Goal: Task Accomplishment & Management: Manage account settings

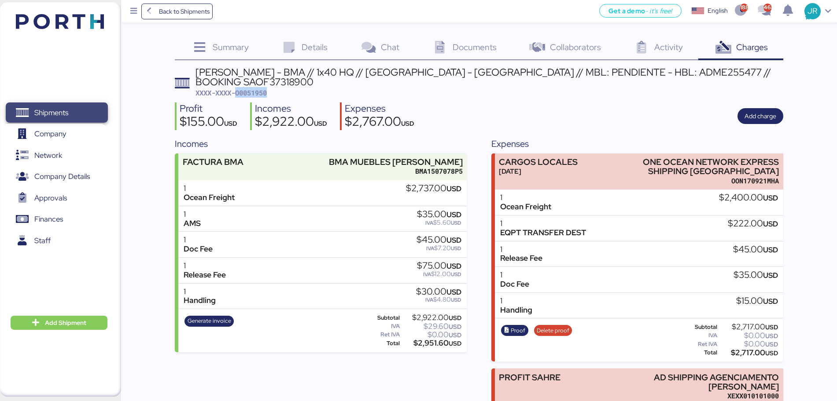
click at [61, 112] on span "Shipments" at bounding box center [51, 113] width 34 height 13
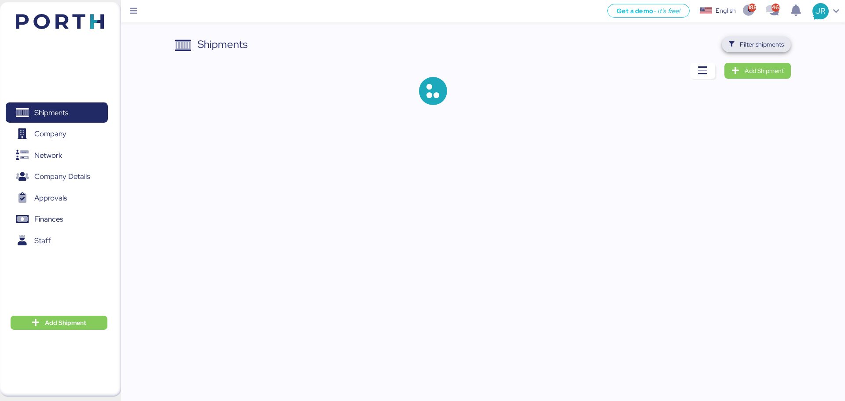
click at [787, 44] on span "Filter shipments" at bounding box center [756, 45] width 69 height 16
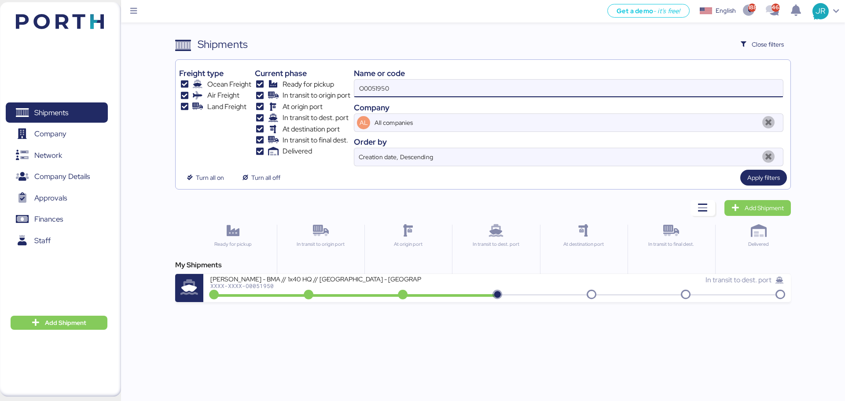
drag, startPoint x: 424, startPoint y: 90, endPoint x: 312, endPoint y: 90, distance: 112.2
click at [312, 90] on div "Freight type Ocean Freight Air Freight Land Freight Current phase Ready for pic…" at bounding box center [482, 114] width 607 height 103
paste input "38634"
type input "O0038634"
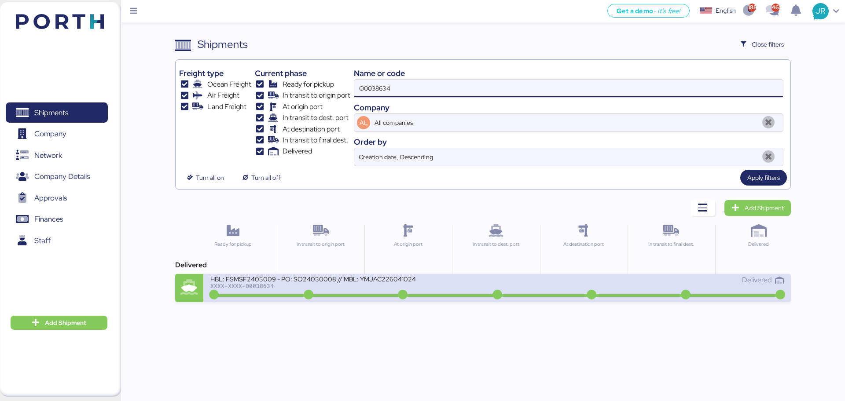
click at [262, 291] on div "HBL: FSMSF2403009 - PO: SO24030008 // MBL: YMJAC226041024 XXXX-XXXX-O0038634" at bounding box center [353, 284] width 287 height 19
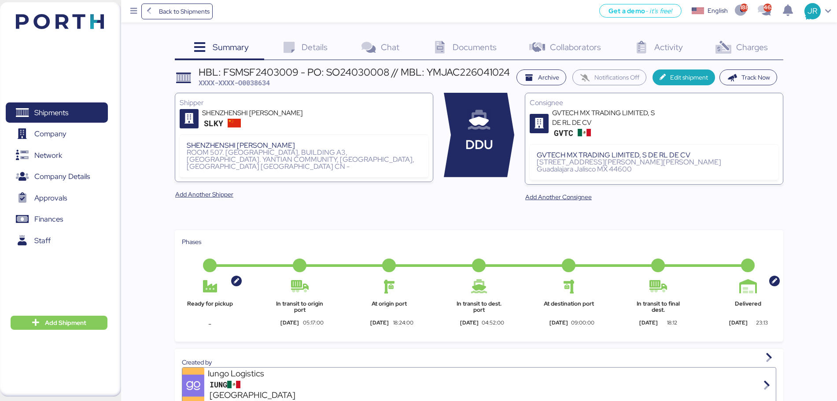
click at [739, 51] on span "Charges" at bounding box center [752, 46] width 32 height 11
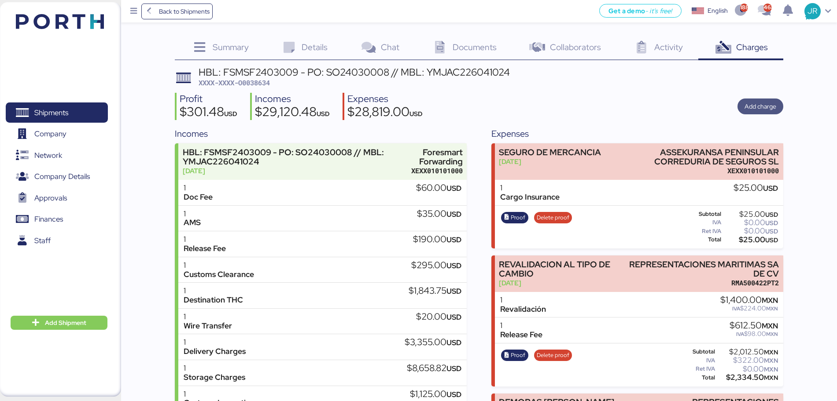
click at [765, 113] on span "Add charge" at bounding box center [760, 107] width 46 height 16
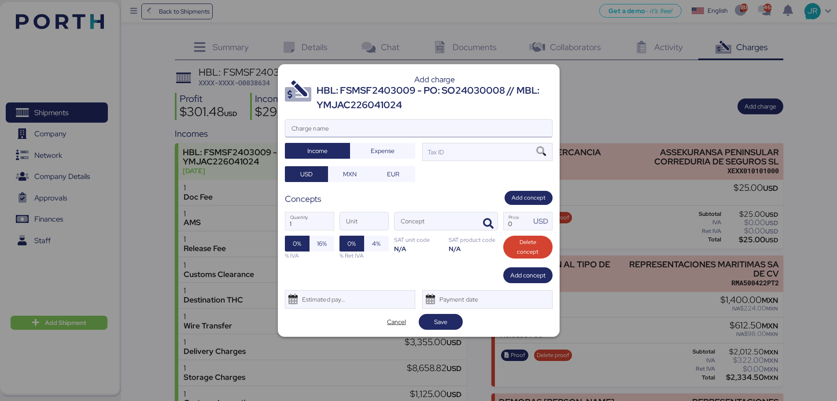
click at [344, 122] on input "Charge name" at bounding box center [418, 129] width 267 height 18
type input "DEVOLUCIÓN AGENTE"
click at [379, 154] on span "Expense" at bounding box center [383, 151] width 24 height 11
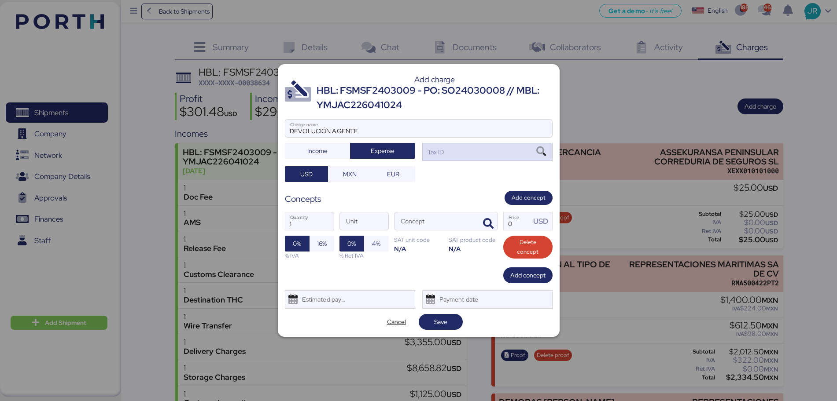
click at [547, 152] on icon at bounding box center [540, 152] width 15 height 10
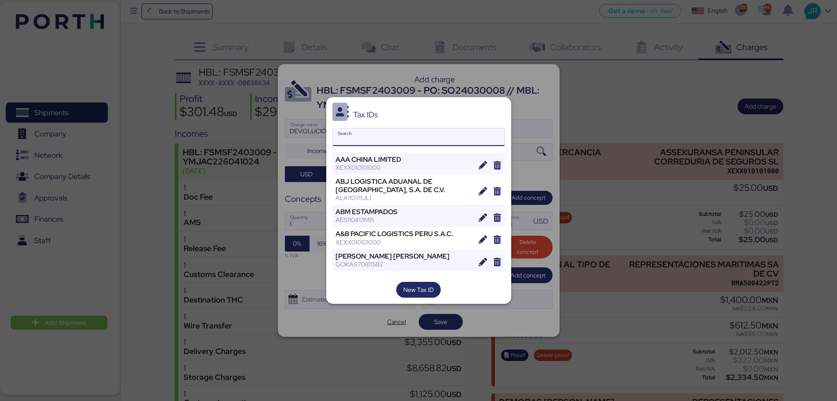
click at [389, 136] on input "Search" at bounding box center [419, 138] width 172 height 18
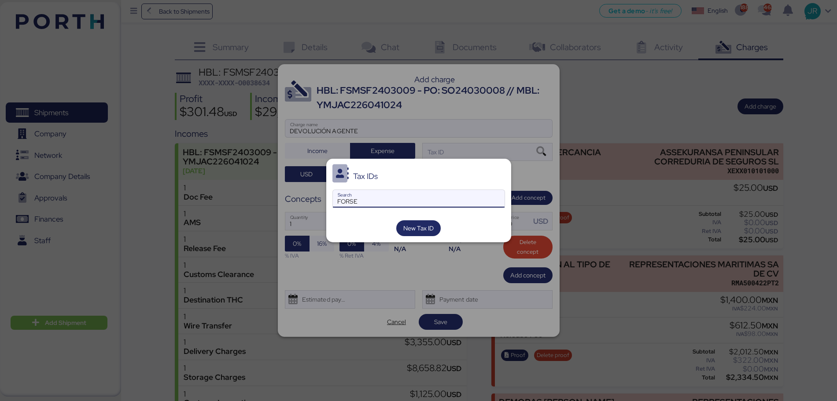
type input "FORSE"
click at [367, 277] on div at bounding box center [418, 200] width 837 height 401
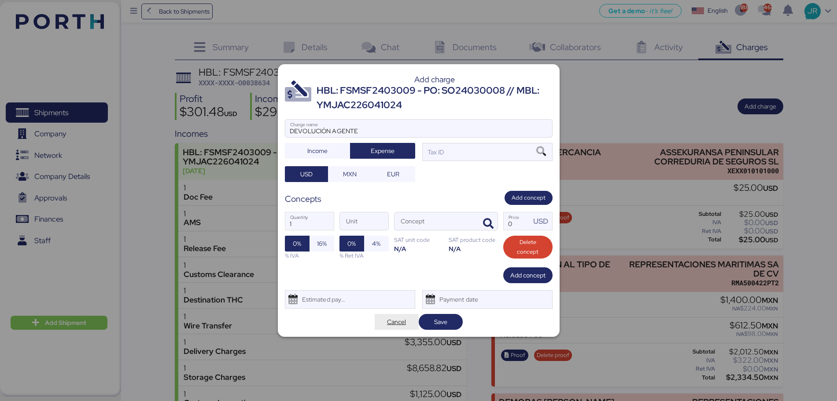
click at [389, 320] on span "Cancel" at bounding box center [396, 322] width 19 height 11
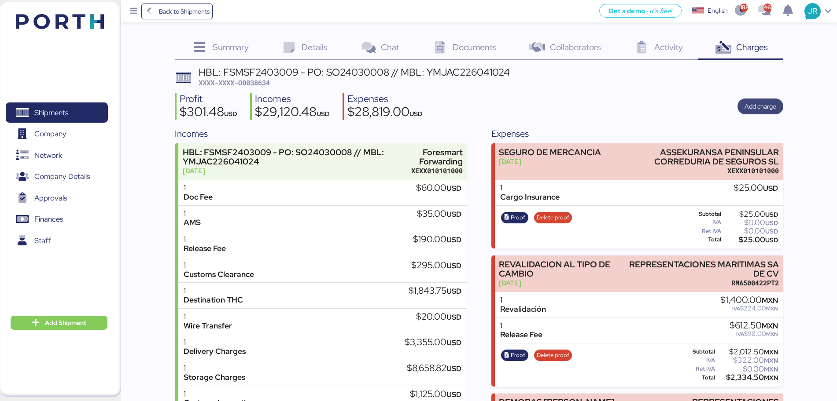
click at [762, 105] on span "Add charge" at bounding box center [760, 106] width 32 height 11
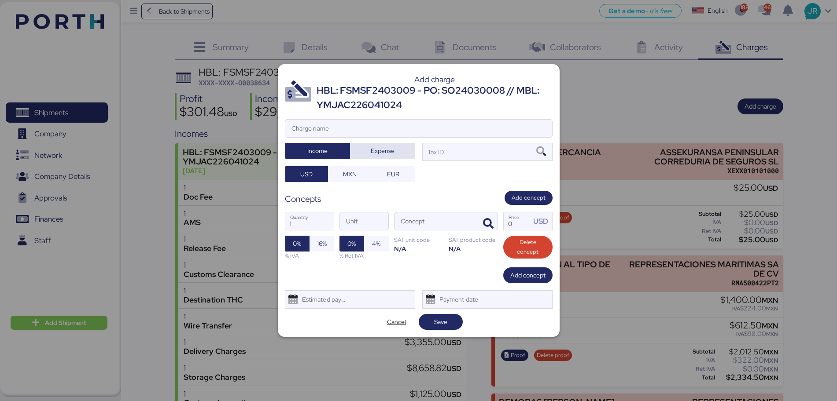
click at [380, 158] on span "Expense" at bounding box center [382, 151] width 65 height 16
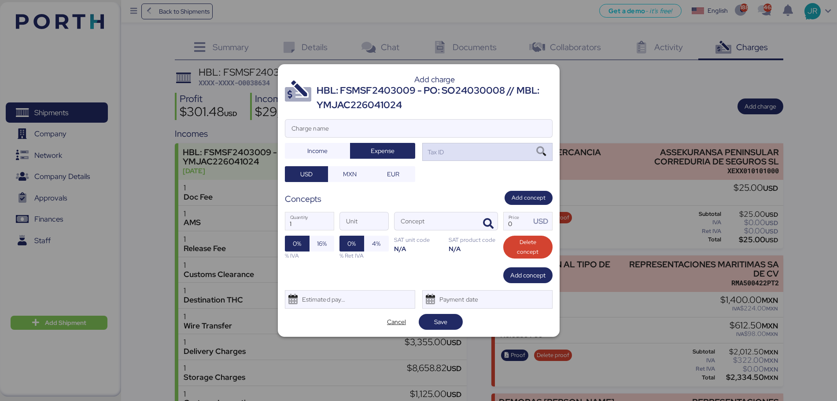
click at [540, 149] on icon at bounding box center [540, 152] width 15 height 10
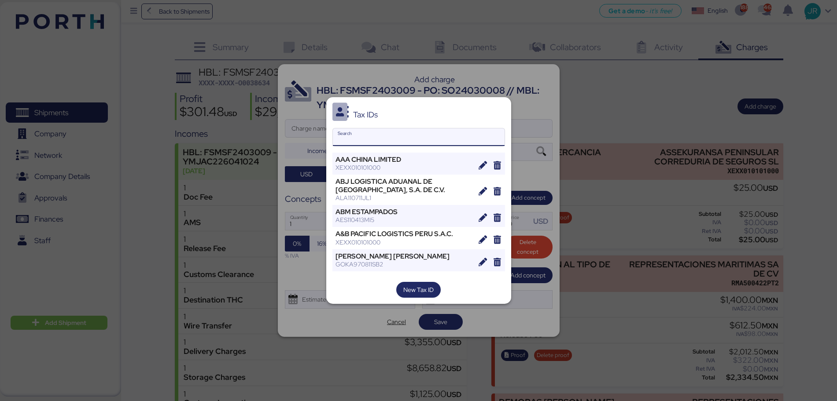
click at [356, 145] on input "Search" at bounding box center [419, 138] width 172 height 18
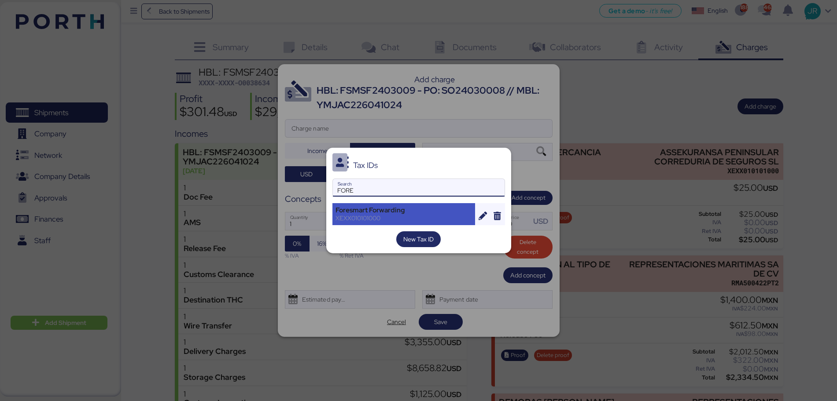
type input "FORE"
click at [366, 207] on div "Foresmart Forwarding" at bounding box center [403, 210] width 137 height 8
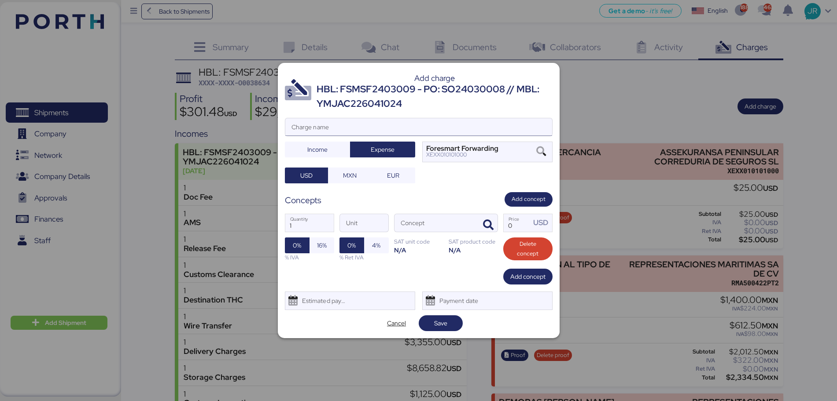
click at [346, 126] on input "Charge name" at bounding box center [418, 127] width 267 height 18
type input "DEVOLUCIÓN AGENTE"
click at [489, 224] on icon "button" at bounding box center [488, 225] width 11 height 11
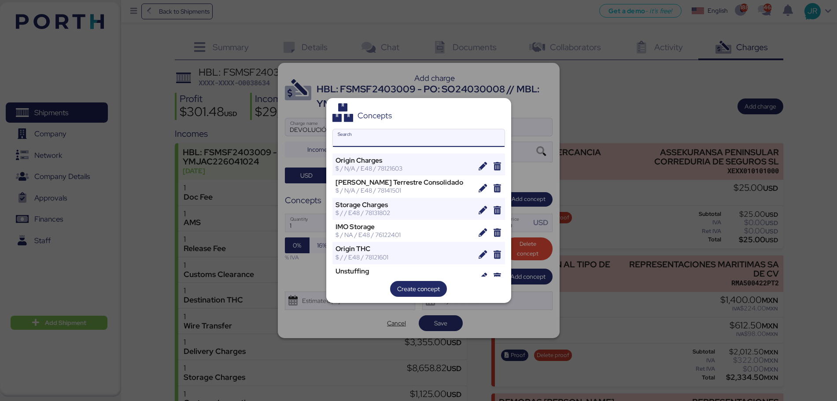
click at [391, 138] on input "Search" at bounding box center [419, 138] width 172 height 18
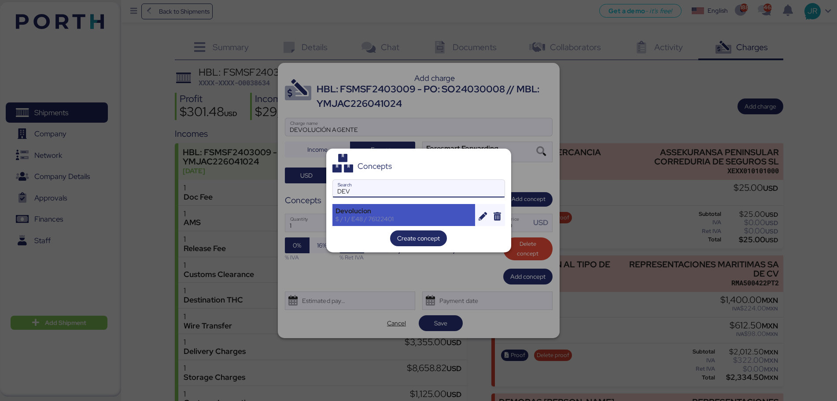
type input "DEV"
click at [385, 216] on div "$ / 1 / E48 / 76122401" at bounding box center [403, 219] width 137 height 8
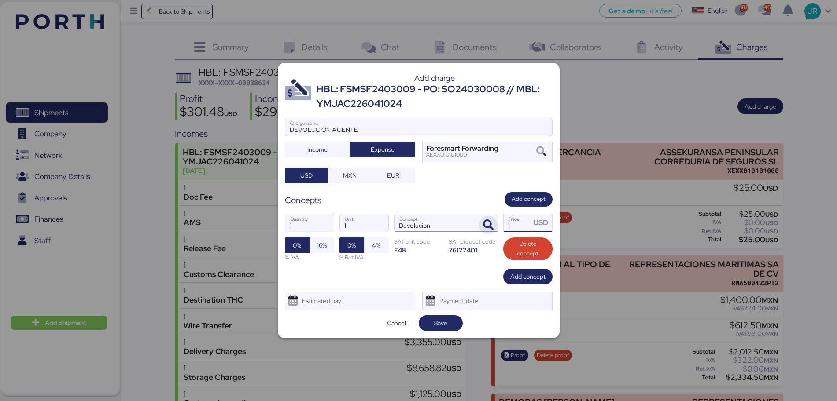
drag, startPoint x: 525, startPoint y: 229, endPoint x: 493, endPoint y: 224, distance: 32.9
click at [493, 224] on div "1 Quantity 1 Unit Devolucion Concept 1 Price USD 0% 16% % IVA 0% 4% % Ret IVA S…" at bounding box center [419, 238] width 268 height 62
paste input "3333.33"
type input "3333.33"
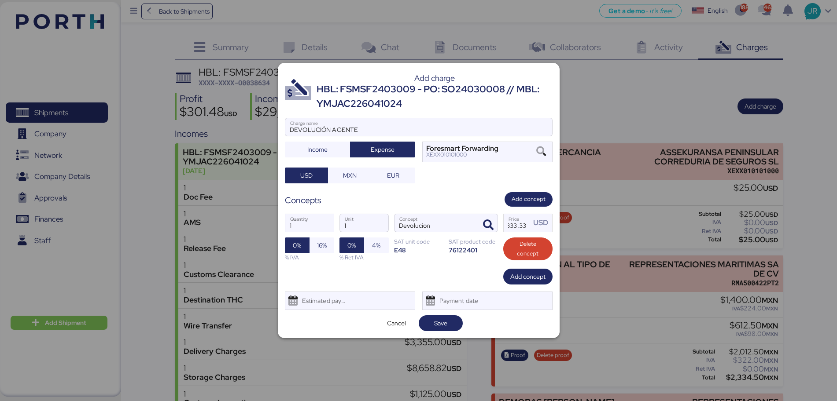
scroll to position [0, 0]
click at [429, 333] on div "Add charge HBL: FSMSF2403009 - PO: SO24030008 // MBL: YMJAC226041024 DEVOLUCIÓN…" at bounding box center [419, 201] width 282 height 276
click at [438, 324] on span "Save" at bounding box center [440, 323] width 13 height 11
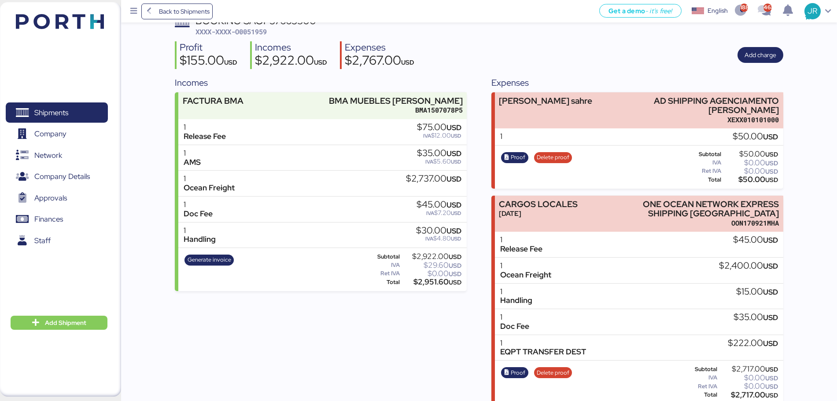
scroll to position [61, 0]
